Goal: Information Seeking & Learning: Learn about a topic

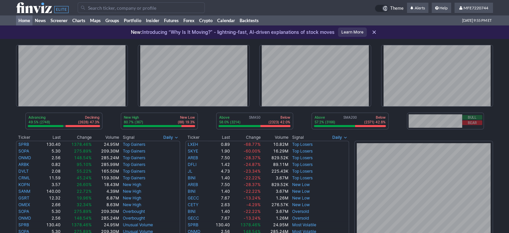
click at [157, 9] on input "Search" at bounding box center [141, 7] width 127 height 11
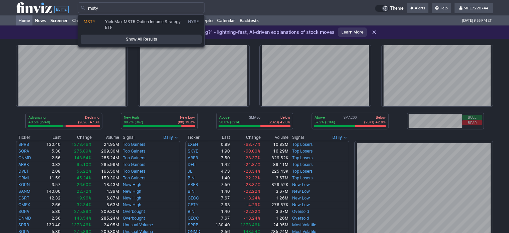
type input "msty"
click at [163, 37] on span "Show All Results" at bounding box center [141, 39] width 115 height 7
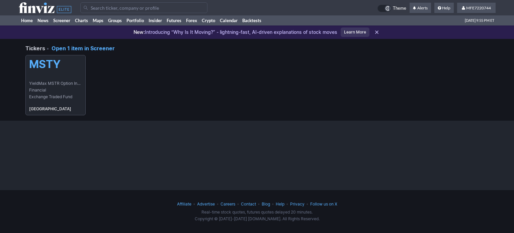
click at [56, 77] on link "MSTY YieldMax MSTR Option Income Strategy ETF Financial Exchange Traded Fund USA" at bounding box center [55, 85] width 60 height 60
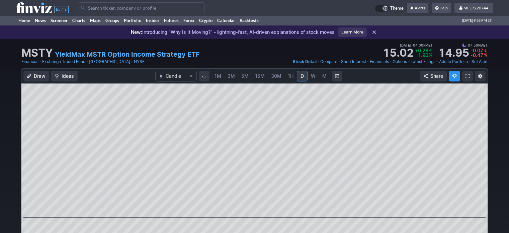
click at [311, 78] on span "W" at bounding box center [313, 76] width 5 height 6
click at [301, 77] on span "D" at bounding box center [302, 76] width 3 height 6
click at [149, 10] on input "Search" at bounding box center [141, 7] width 127 height 11
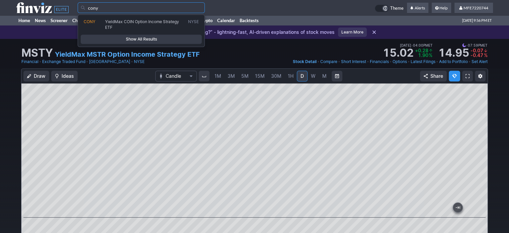
type input "cony"
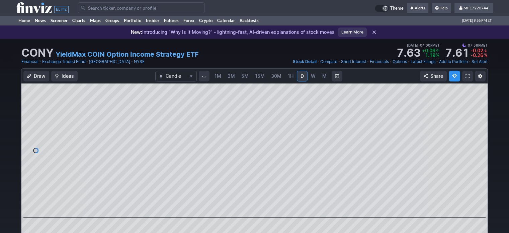
click at [313, 79] on link "W" at bounding box center [313, 76] width 11 height 11
click at [301, 79] on span "D" at bounding box center [302, 76] width 3 height 6
click at [488, 152] on div "Draw Ideas Candle 1M 3M 5M 15M 30M 1H D W M Share" at bounding box center [254, 162] width 467 height 189
click at [0, 196] on div "Draw Ideas Candle 1M 3M 5M 15M 30M 1H D W M Share" at bounding box center [254, 165] width 509 height 195
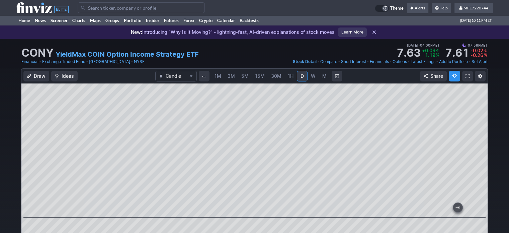
drag, startPoint x: 119, startPoint y: 6, endPoint x: 118, endPoint y: 13, distance: 7.2
click at [119, 6] on input "Search" at bounding box center [141, 7] width 127 height 11
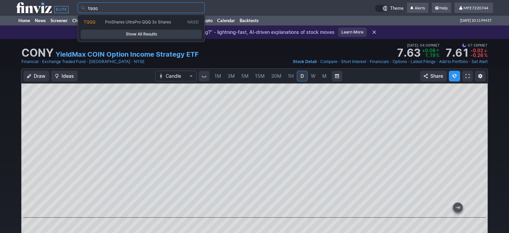
type input "tqqq"
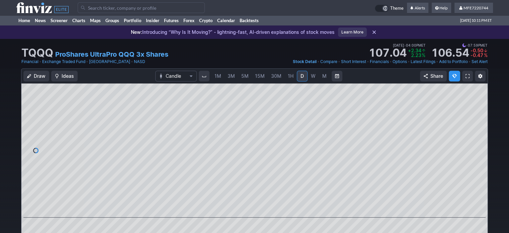
click at [325, 80] on link "M" at bounding box center [324, 76] width 11 height 11
click at [139, 7] on input "Search" at bounding box center [141, 7] width 127 height 11
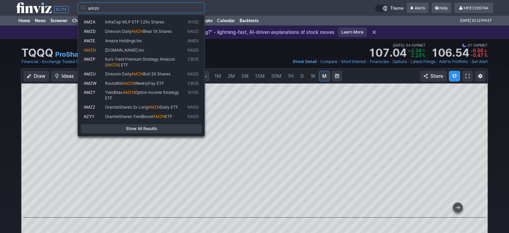
type input "amzn"
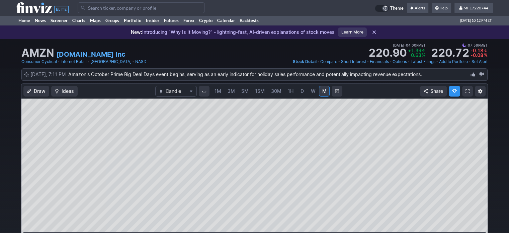
click at [313, 92] on span "W" at bounding box center [313, 91] width 5 height 6
click at [322, 92] on span "M" at bounding box center [324, 91] width 4 height 6
click at [312, 90] on span "W" at bounding box center [313, 91] width 5 height 6
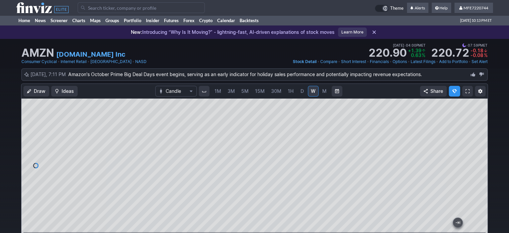
click at [145, 7] on input "Search" at bounding box center [141, 7] width 127 height 11
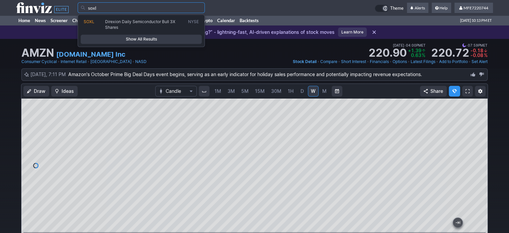
type input "soxl"
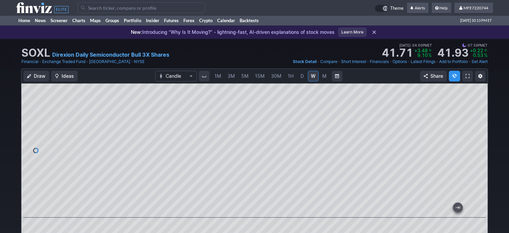
click at [322, 76] on span "M" at bounding box center [324, 76] width 4 height 6
click at [167, 7] on input "Search" at bounding box center [141, 7] width 127 height 11
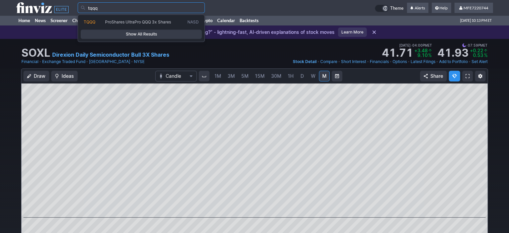
type input "tqqq"
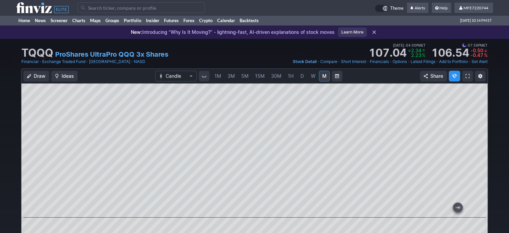
click at [183, 10] on input "Search" at bounding box center [141, 7] width 127 height 11
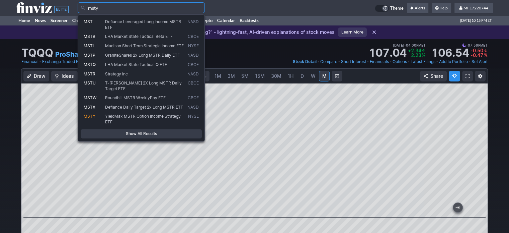
type input "msty"
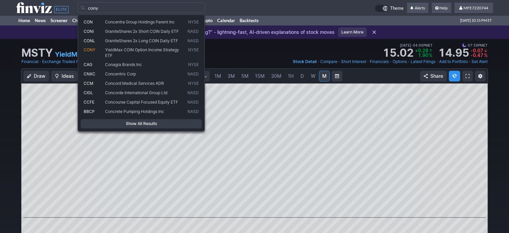
type input "cony"
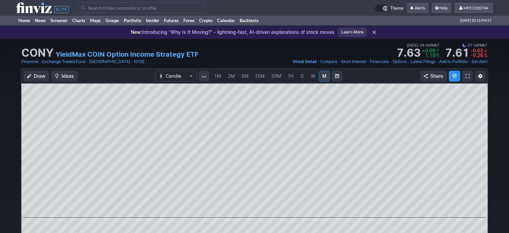
click at [311, 77] on span "W" at bounding box center [313, 76] width 5 height 6
click at [301, 77] on span "D" at bounding box center [302, 76] width 3 height 6
drag, startPoint x: 301, startPoint y: 77, endPoint x: 296, endPoint y: 80, distance: 5.7
click at [301, 77] on span "D" at bounding box center [302, 76] width 3 height 6
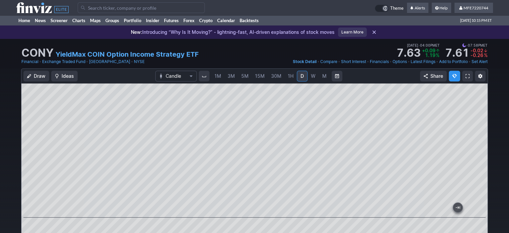
click at [114, 8] on input "Search" at bounding box center [141, 7] width 127 height 11
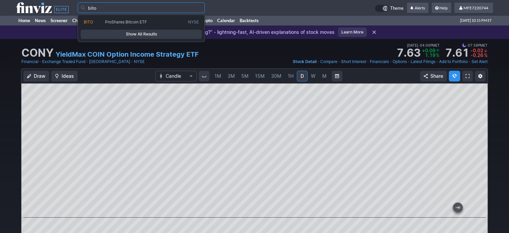
type input "bito"
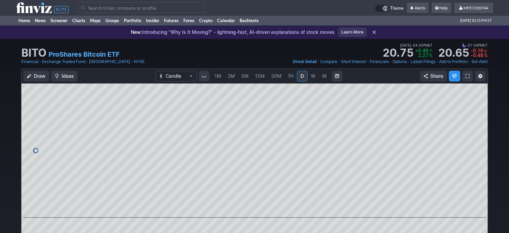
click at [311, 77] on span "W" at bounding box center [313, 76] width 5 height 6
click at [301, 75] on span "D" at bounding box center [302, 76] width 3 height 6
drag, startPoint x: 311, startPoint y: 76, endPoint x: 296, endPoint y: 82, distance: 16.2
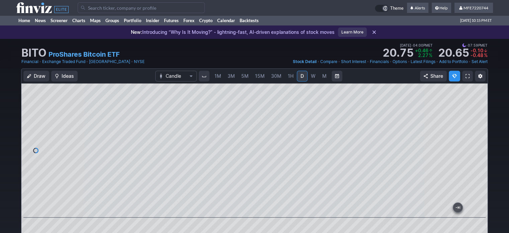
click at [311, 76] on span "W" at bounding box center [313, 76] width 5 height 6
click at [134, 8] on input "Search" at bounding box center [141, 7] width 127 height 11
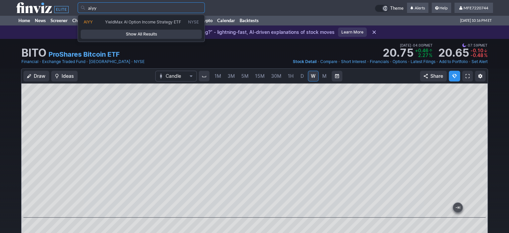
type input "aiyy"
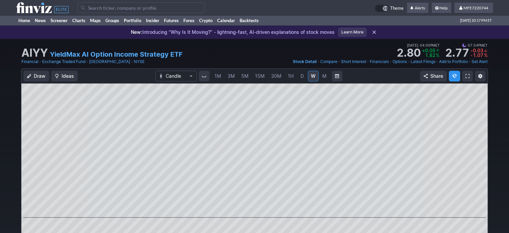
click at [303, 76] on span "D" at bounding box center [302, 76] width 5 height 7
click at [311, 76] on span "W" at bounding box center [313, 76] width 5 height 6
drag, startPoint x: 324, startPoint y: 75, endPoint x: 321, endPoint y: 81, distance: 6.9
click at [324, 75] on span "M" at bounding box center [324, 76] width 4 height 6
click at [301, 79] on span "D" at bounding box center [302, 76] width 3 height 6
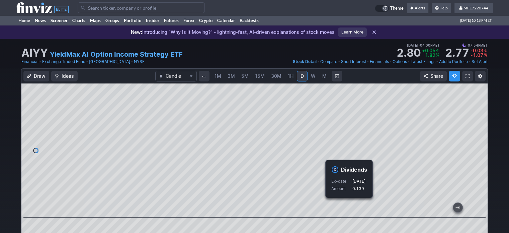
click at [500, 79] on div "Draw Ideas Candle 1M 3M 5M 15M 30M 1H D W M Share" at bounding box center [254, 165] width 509 height 195
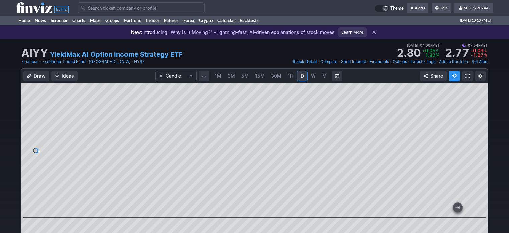
click at [142, 11] on input "Search" at bounding box center [141, 7] width 127 height 11
